Goal: Information Seeking & Learning: Learn about a topic

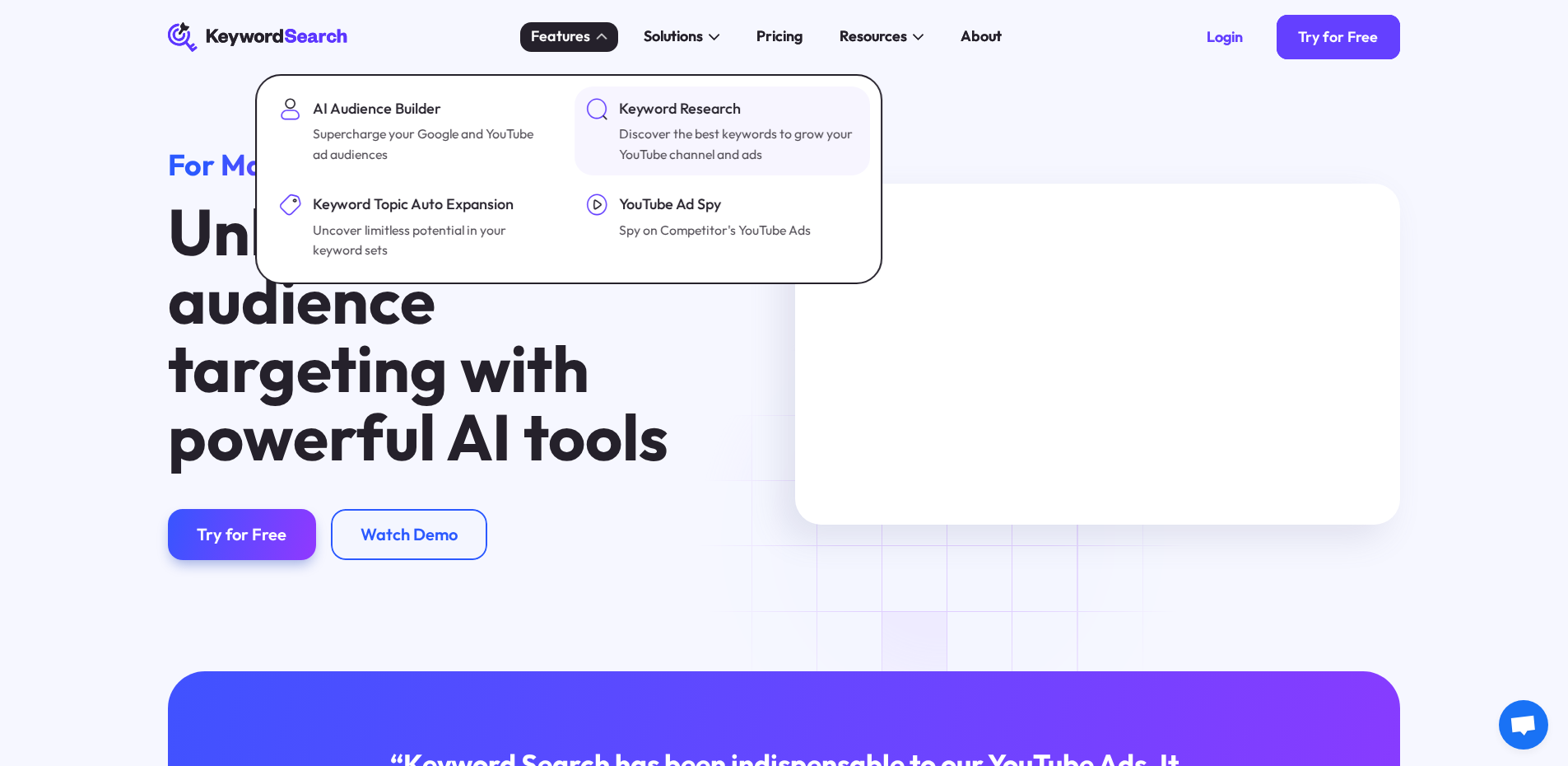
click at [713, 132] on div "Discover the best keywords to grow your YouTube channel and ads" at bounding box center [737, 143] width 236 height 41
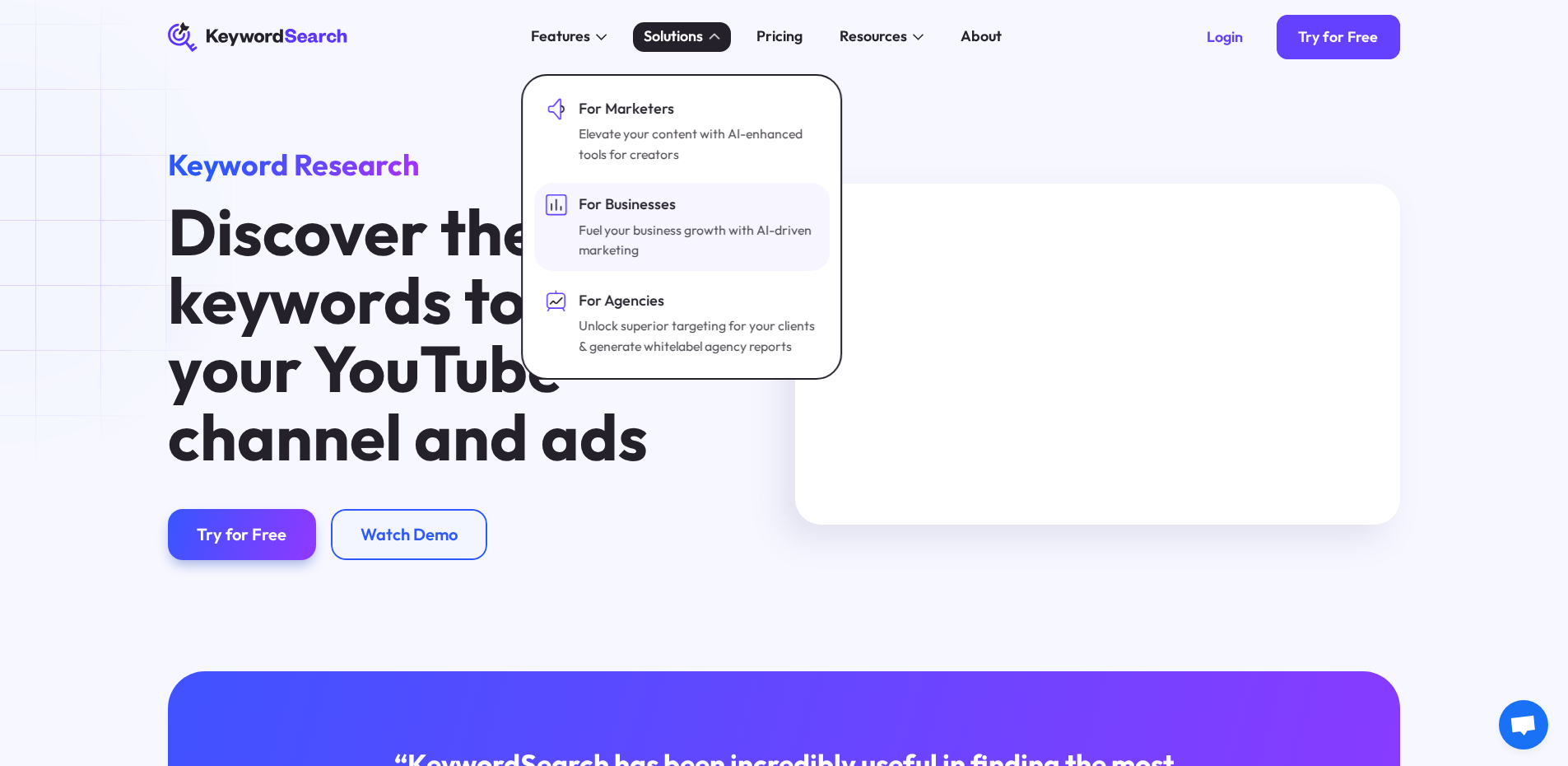
click at [629, 212] on div "For Businesses" at bounding box center [696, 205] width 236 height 23
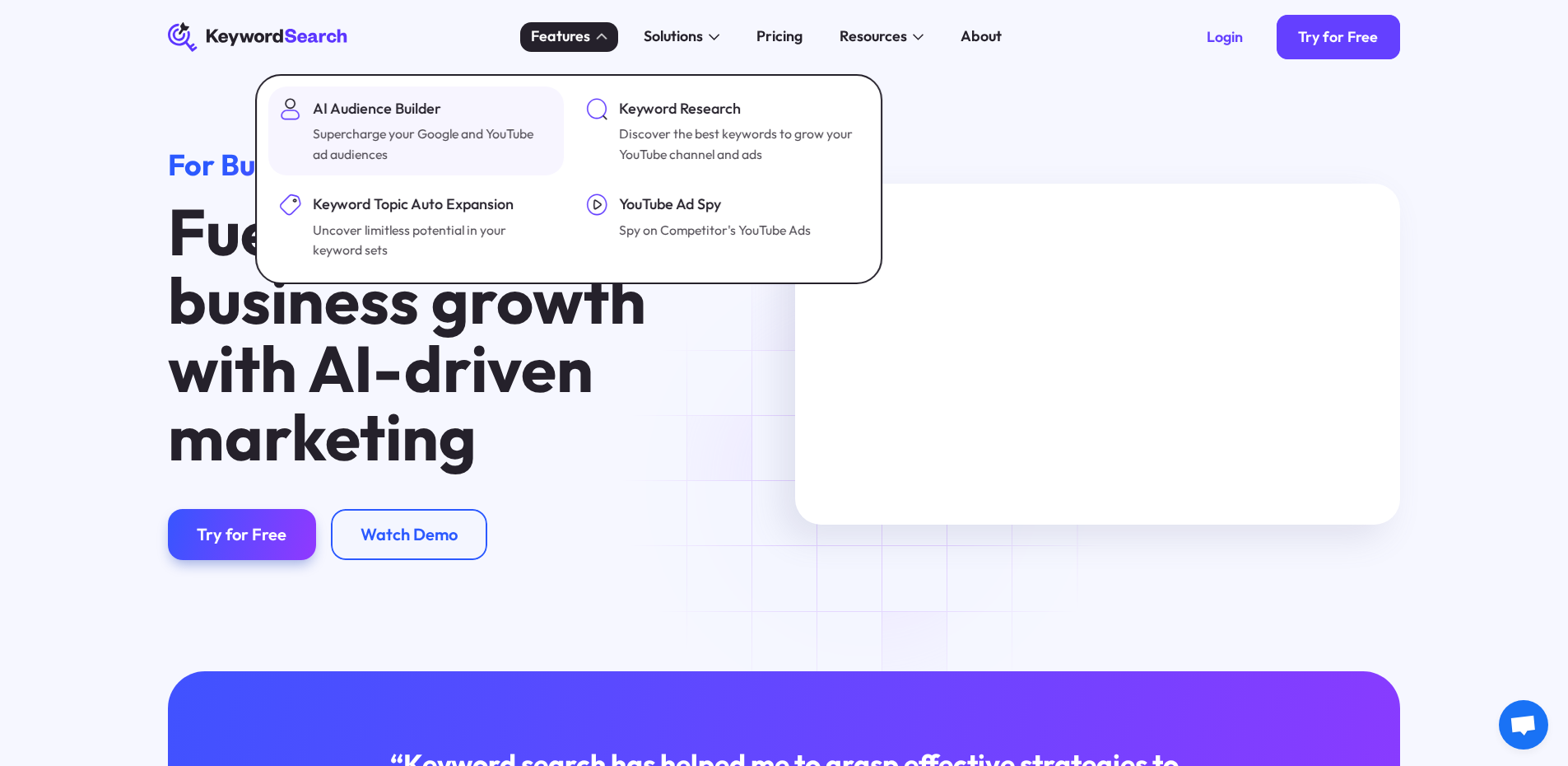
click at [379, 111] on div "AI Audience Builder" at bounding box center [431, 109] width 236 height 23
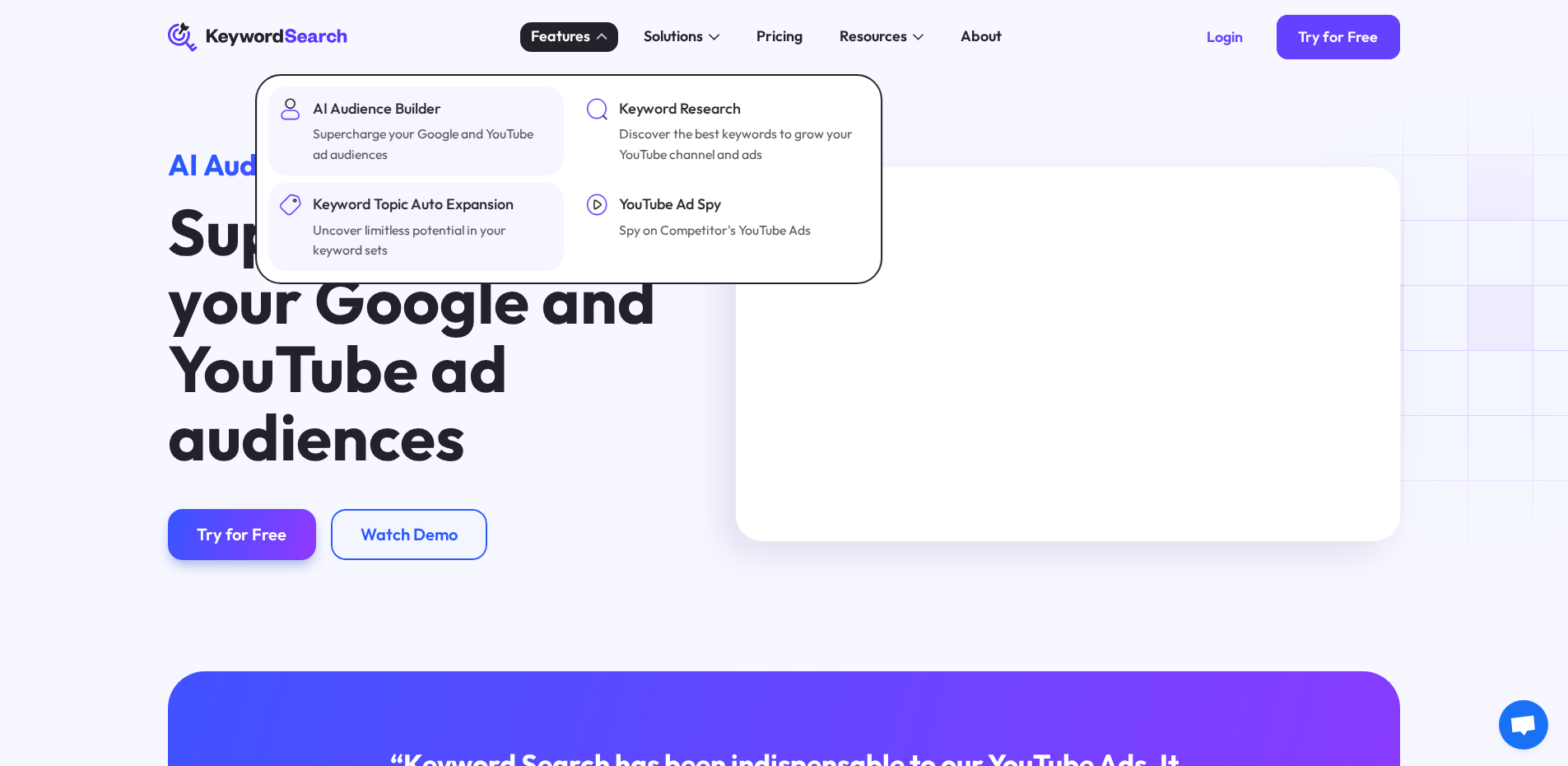
click at [430, 212] on div "Keyword Topic Auto Expansion" at bounding box center [431, 205] width 236 height 23
